Goal: Complete application form: Complete application form

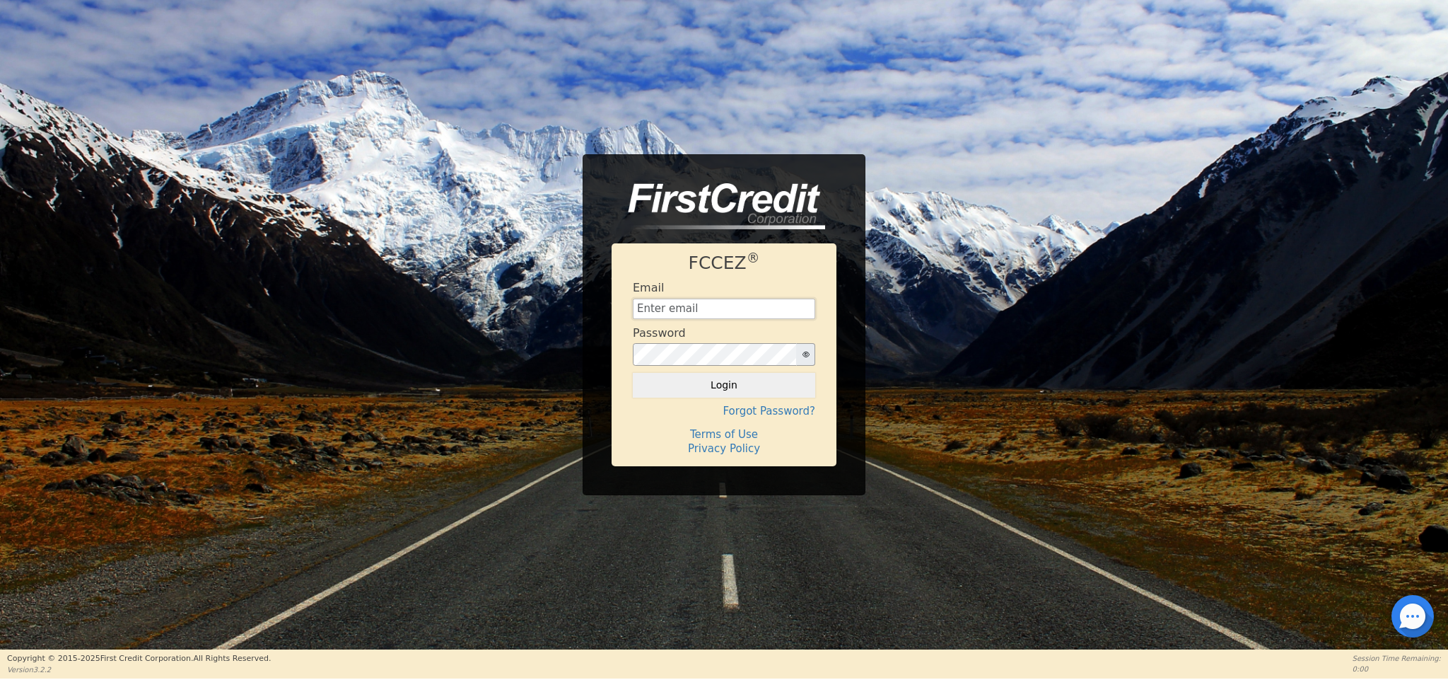
type input "[EMAIL_ADDRESS][DOMAIN_NAME]"
click at [733, 383] on button "Login" at bounding box center [724, 385] width 182 height 24
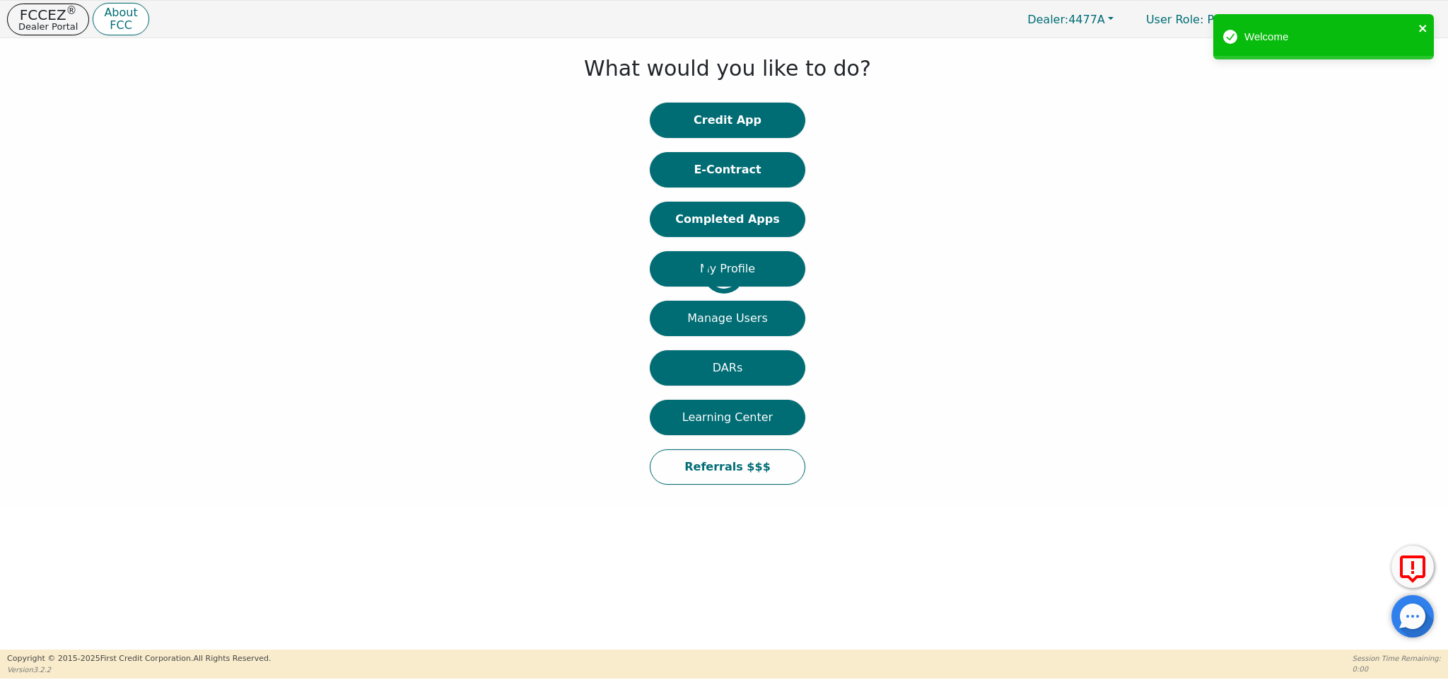
click at [1423, 25] on icon "close" at bounding box center [1423, 28] width 10 height 11
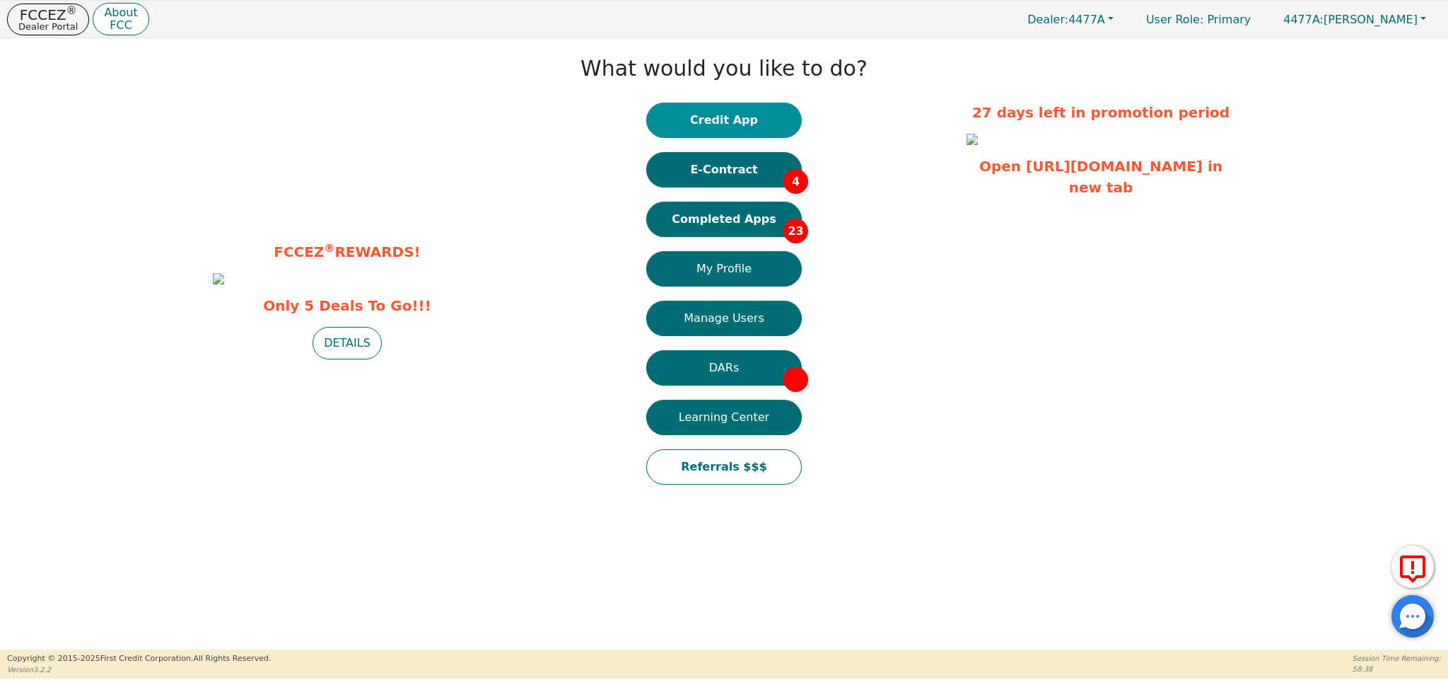
click at [709, 131] on button "Credit App" at bounding box center [724, 120] width 156 height 35
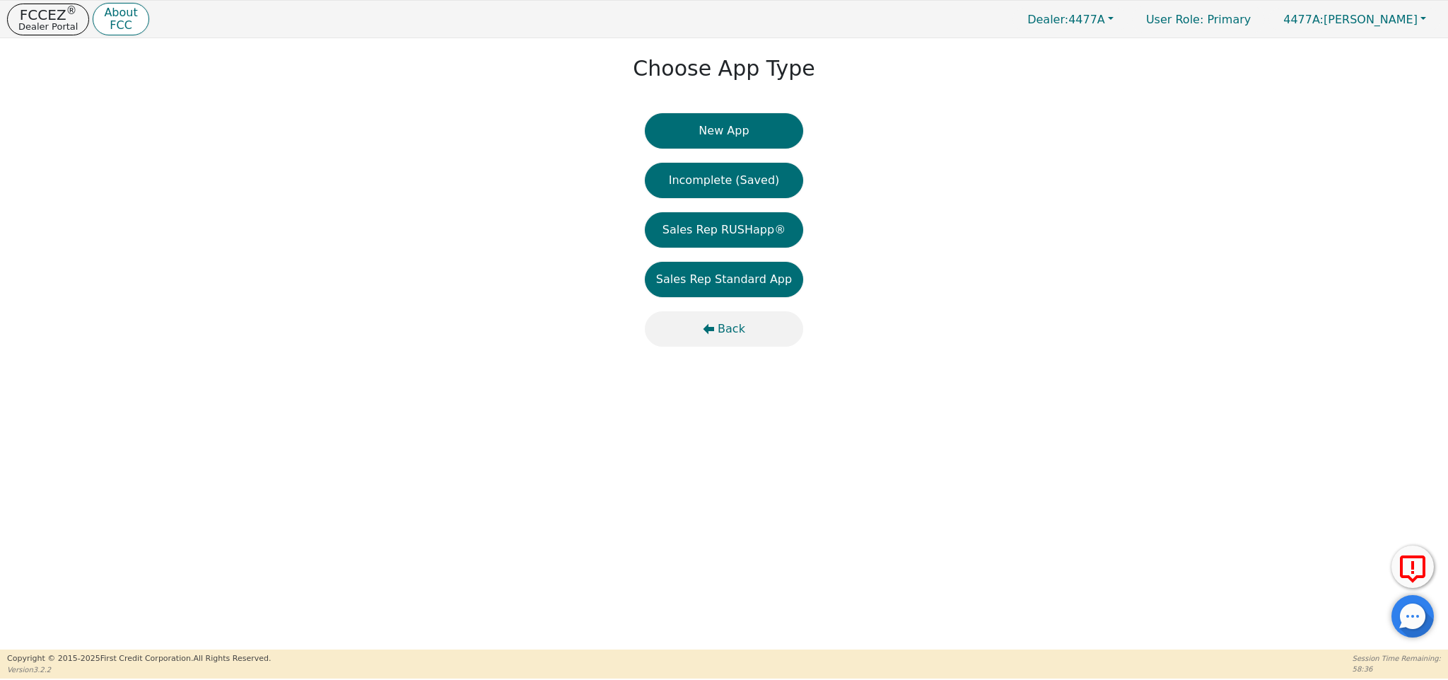
click at [718, 323] on span "Back" at bounding box center [732, 328] width 28 height 17
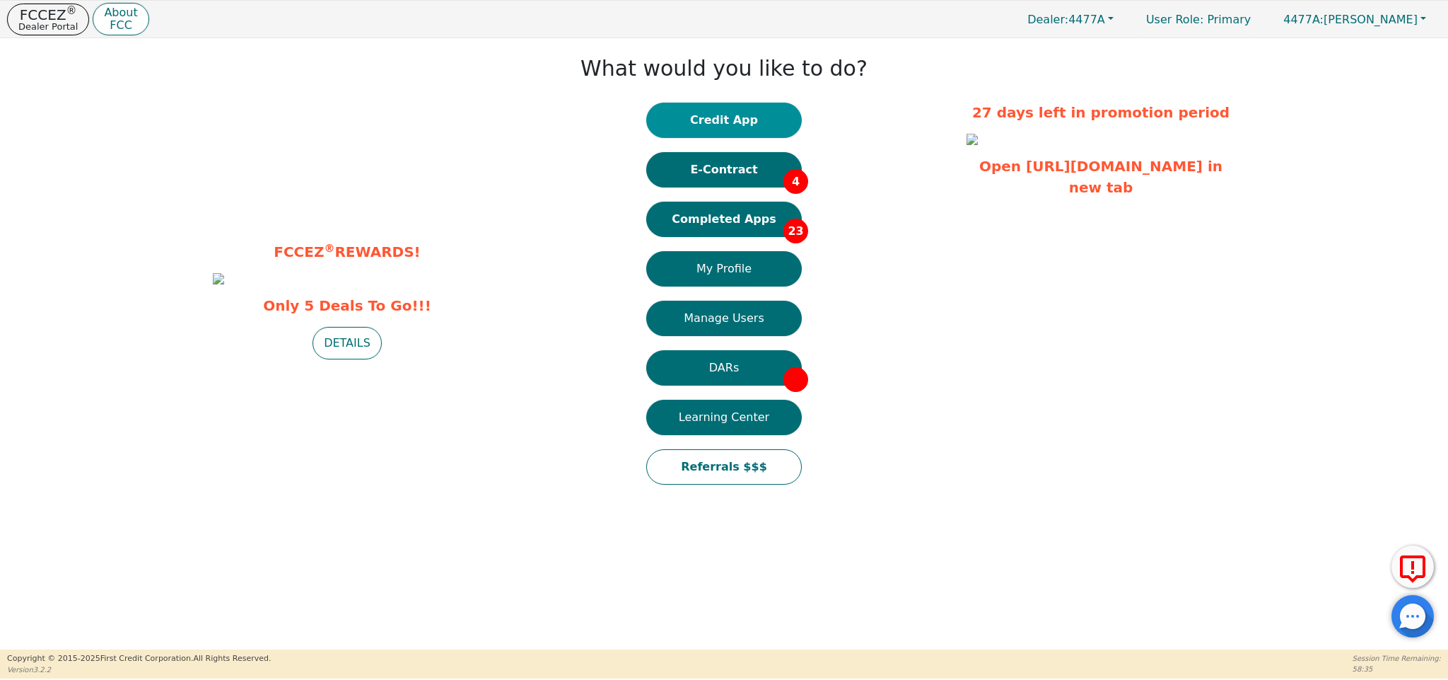
click at [728, 109] on button "Credit App" at bounding box center [724, 120] width 156 height 35
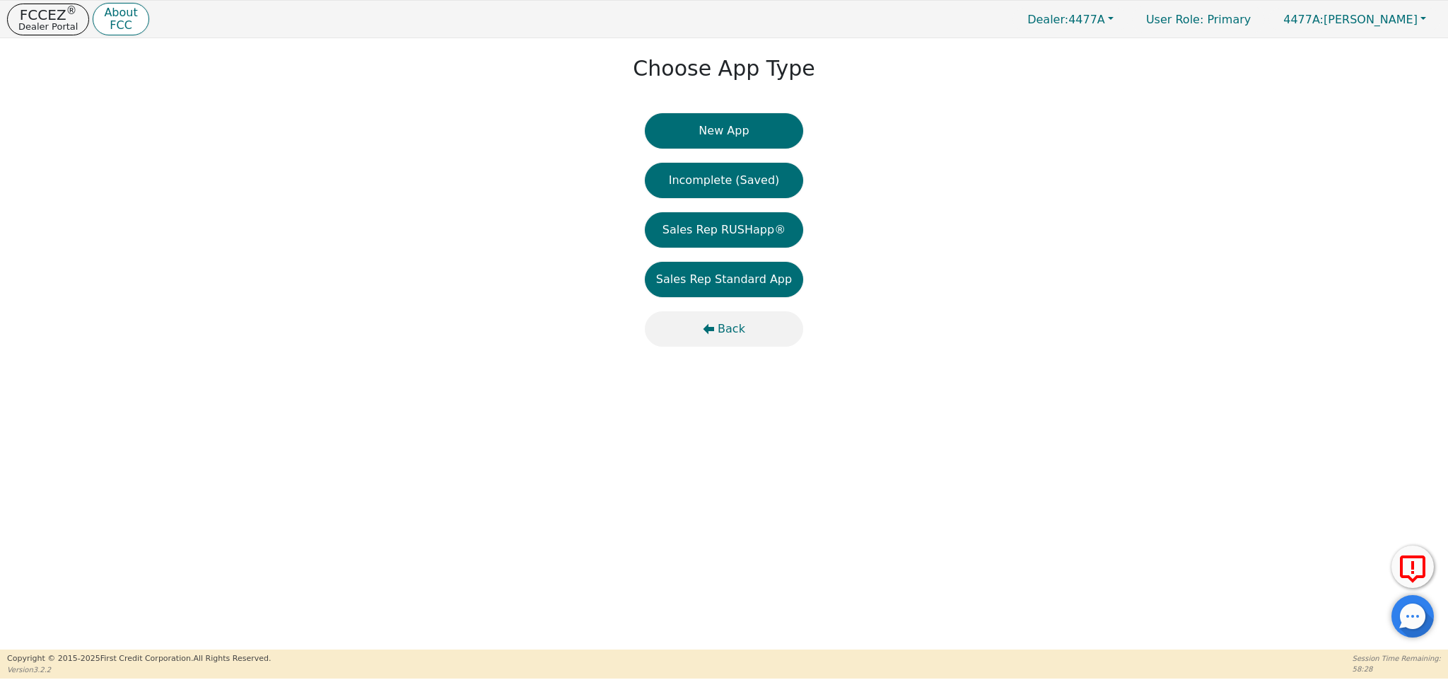
click at [735, 325] on span "Back" at bounding box center [732, 328] width 28 height 17
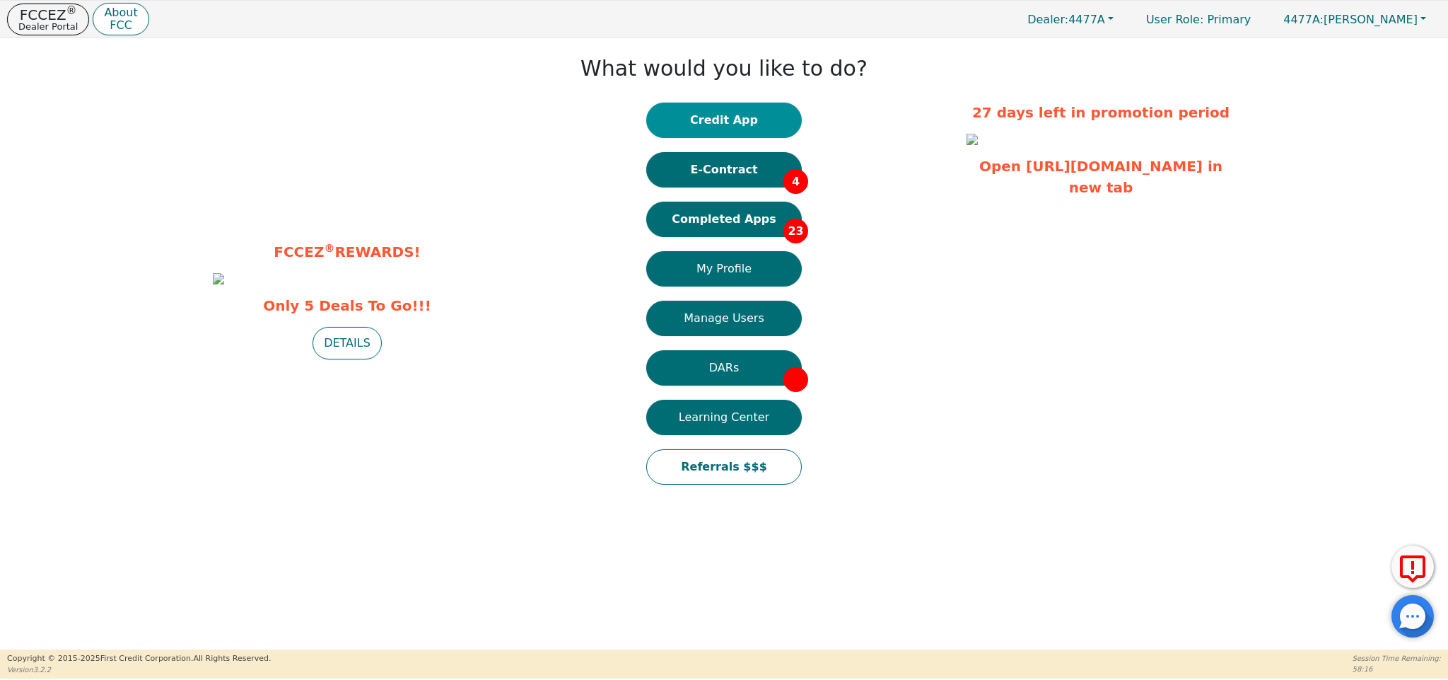
click at [752, 120] on button "Credit App" at bounding box center [724, 120] width 156 height 35
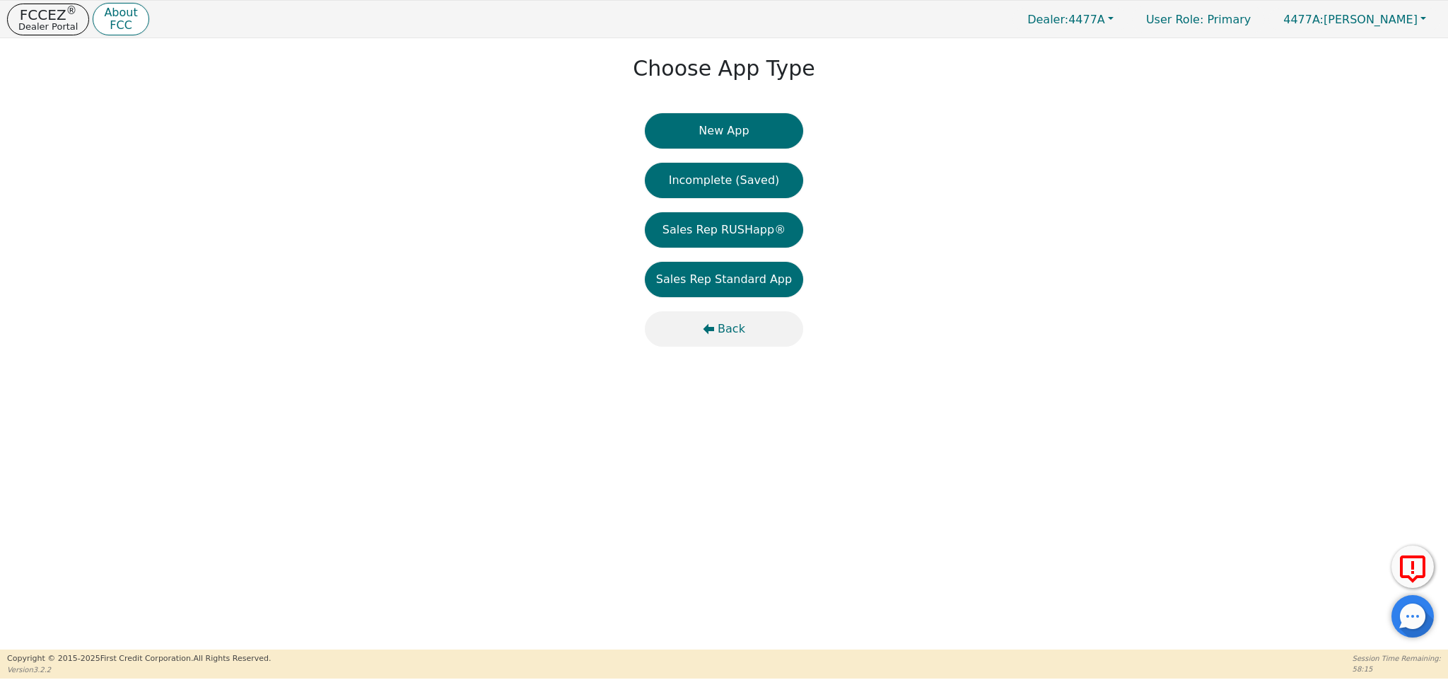
click at [736, 331] on span "Back" at bounding box center [732, 328] width 28 height 17
